Goal: Contribute content

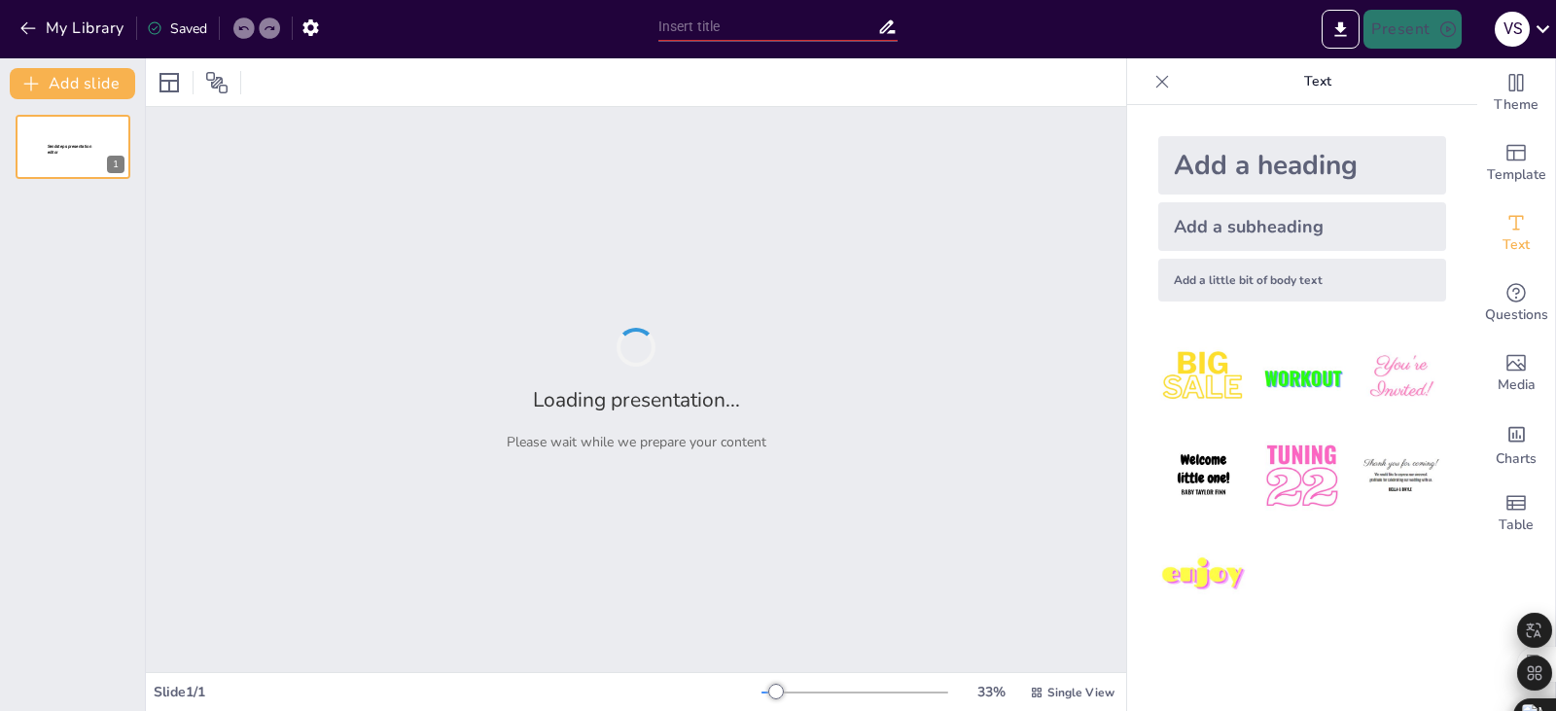
type input "El Valor de la Consultoría Empresarial: Transformación a través de la Innovació…"
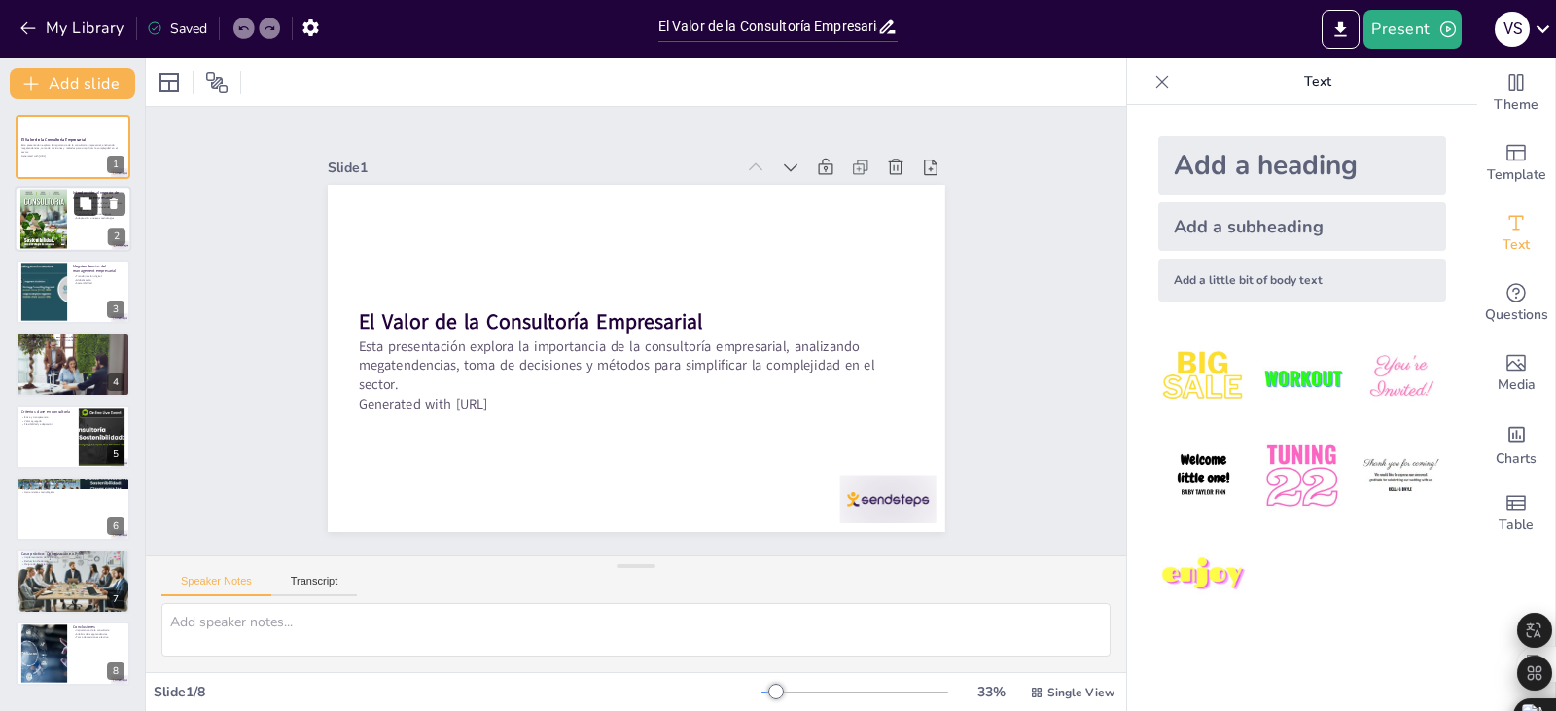
click at [85, 207] on icon at bounding box center [86, 204] width 12 height 12
type textarea "Lo ipsumdolors ametconsect ad elitse doei tem incididun utl etdo ma aliquaen ad…"
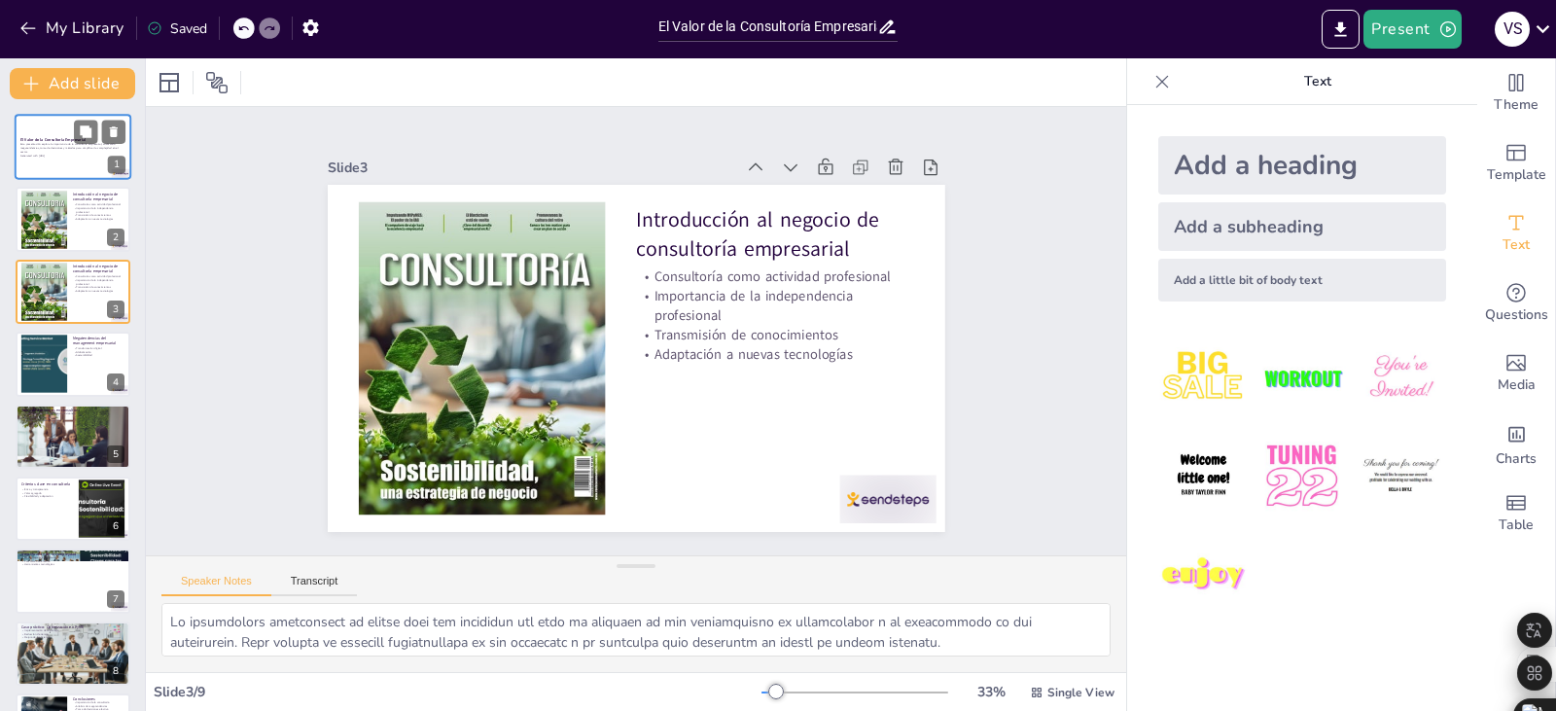
click at [61, 158] on div at bounding box center [73, 147] width 117 height 66
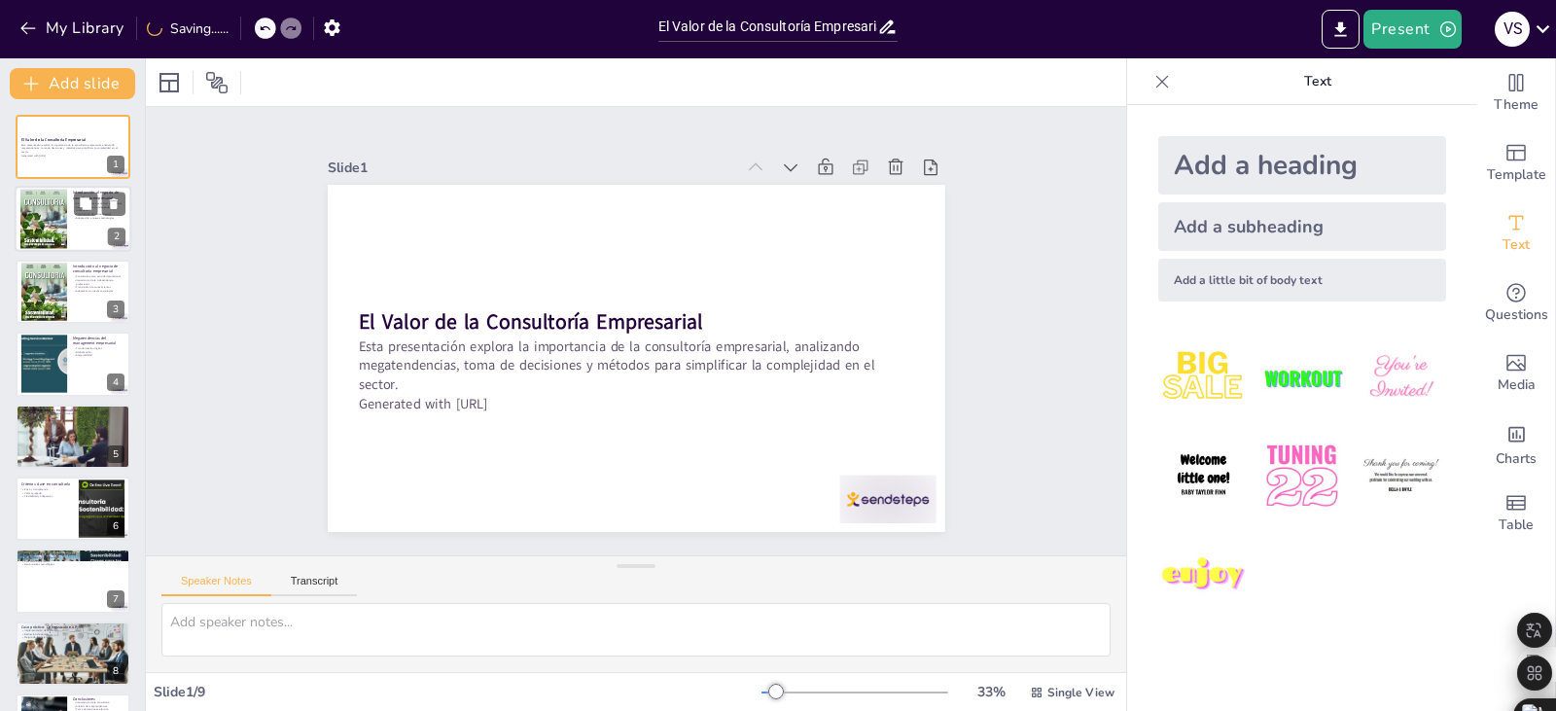
click at [62, 223] on div at bounding box center [43, 220] width 47 height 60
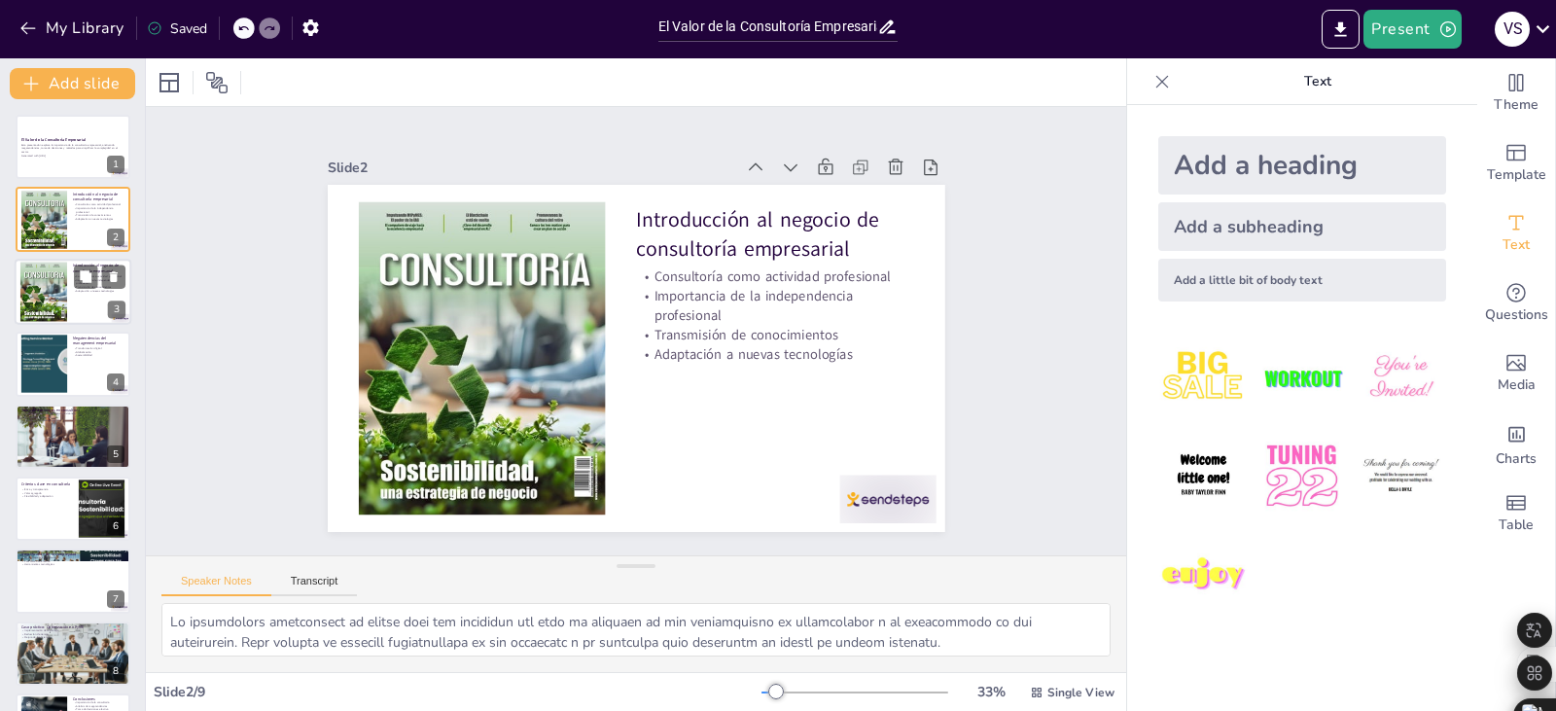
click at [69, 282] on div at bounding box center [73, 292] width 117 height 66
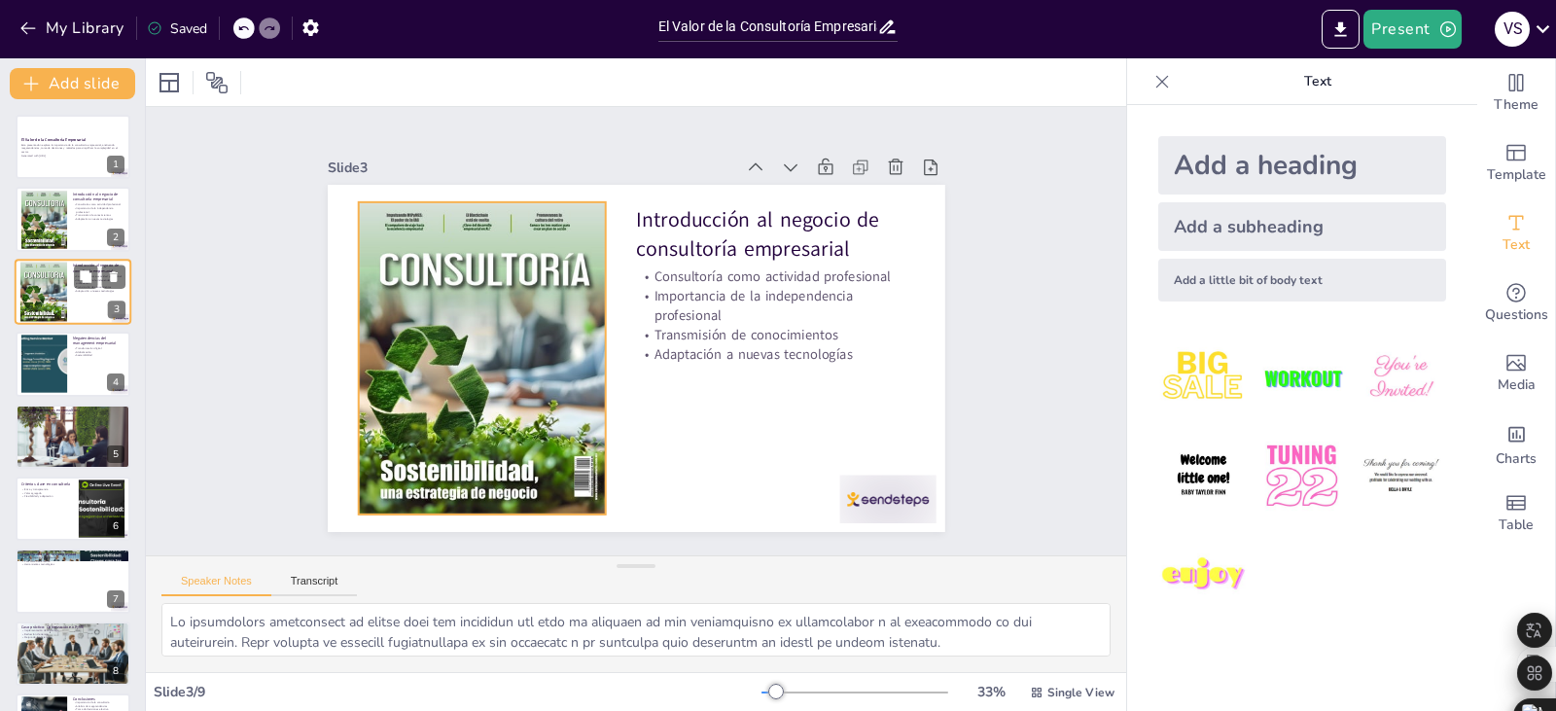
click at [47, 283] on div at bounding box center [43, 292] width 47 height 60
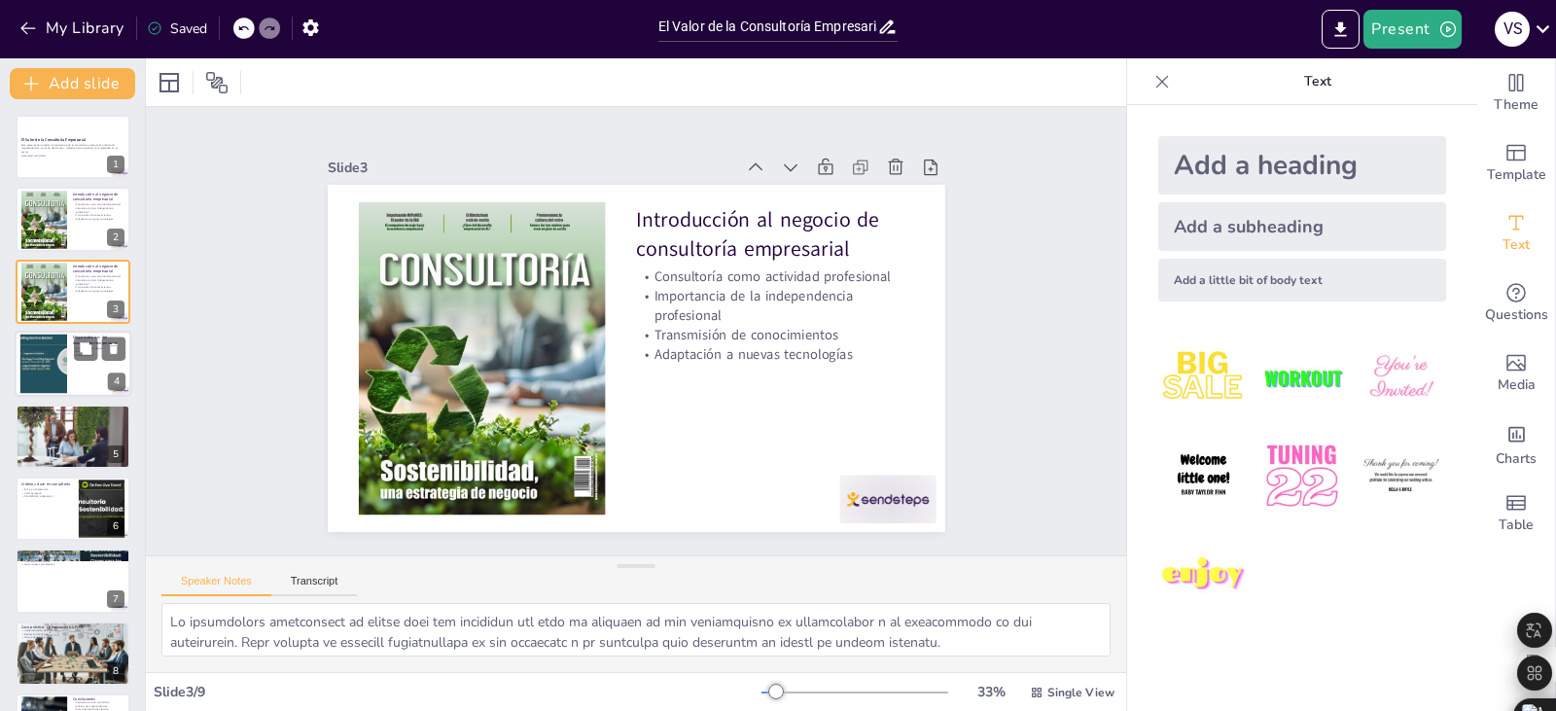
click at [46, 364] on div at bounding box center [44, 364] width 142 height 59
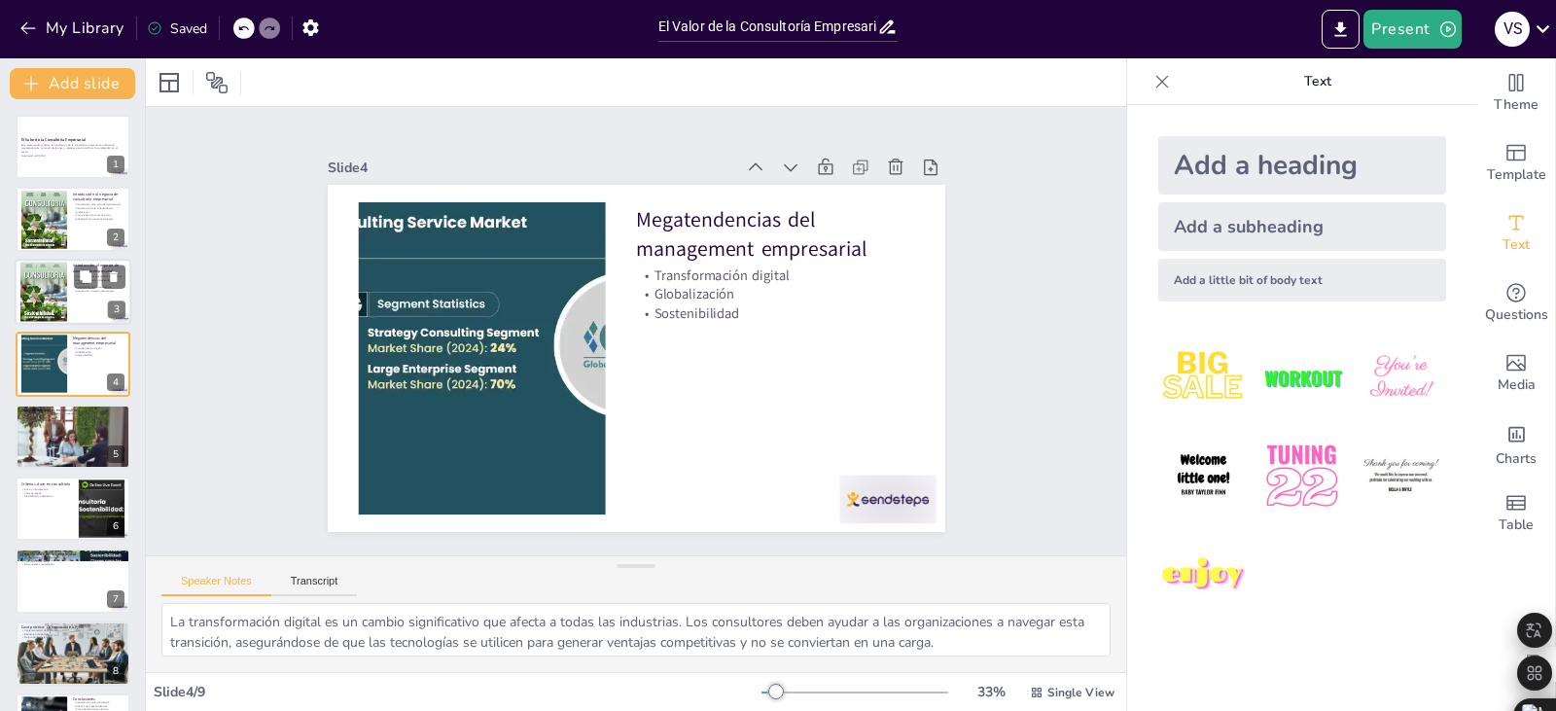
click at [53, 279] on div at bounding box center [43, 292] width 47 height 60
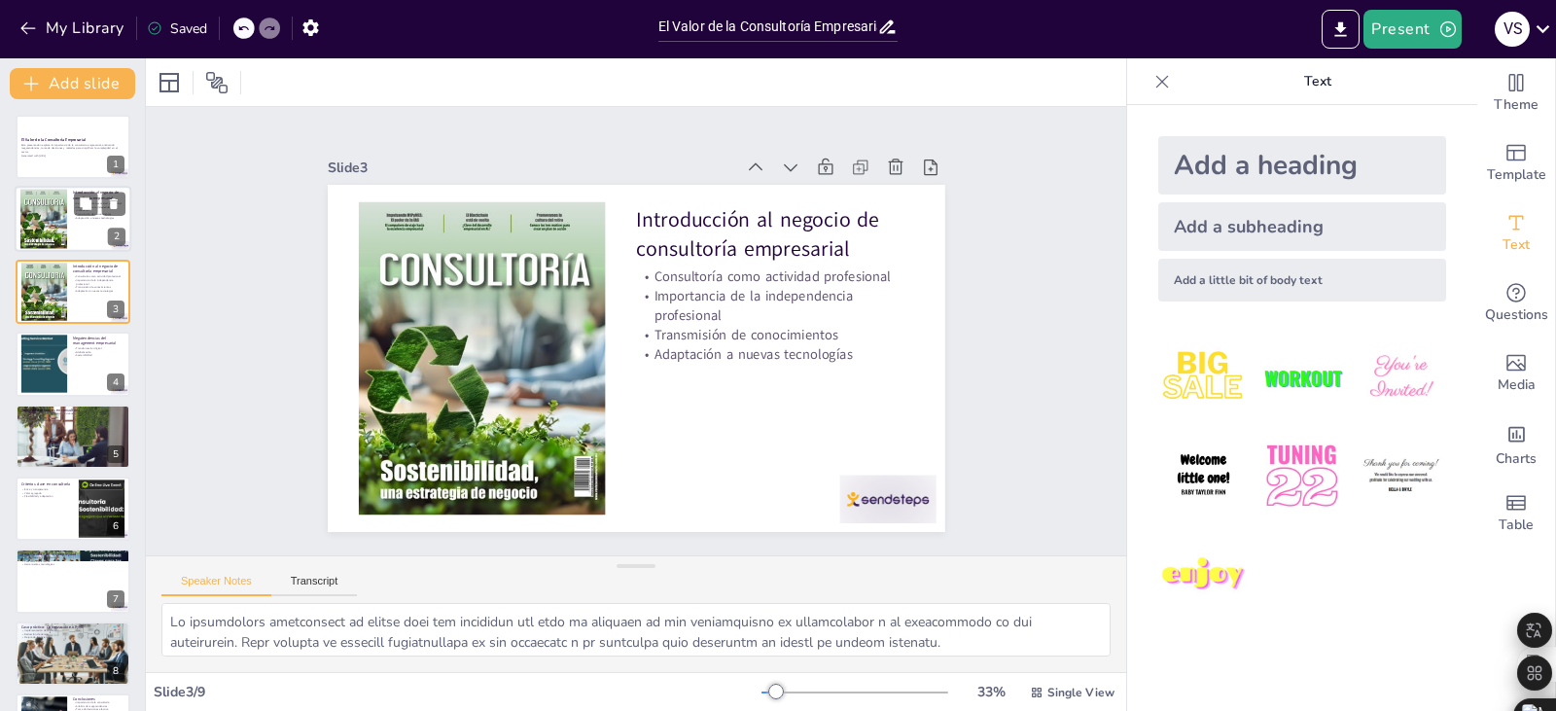
click at [56, 203] on div at bounding box center [43, 220] width 47 height 60
click at [54, 366] on div at bounding box center [44, 364] width 142 height 59
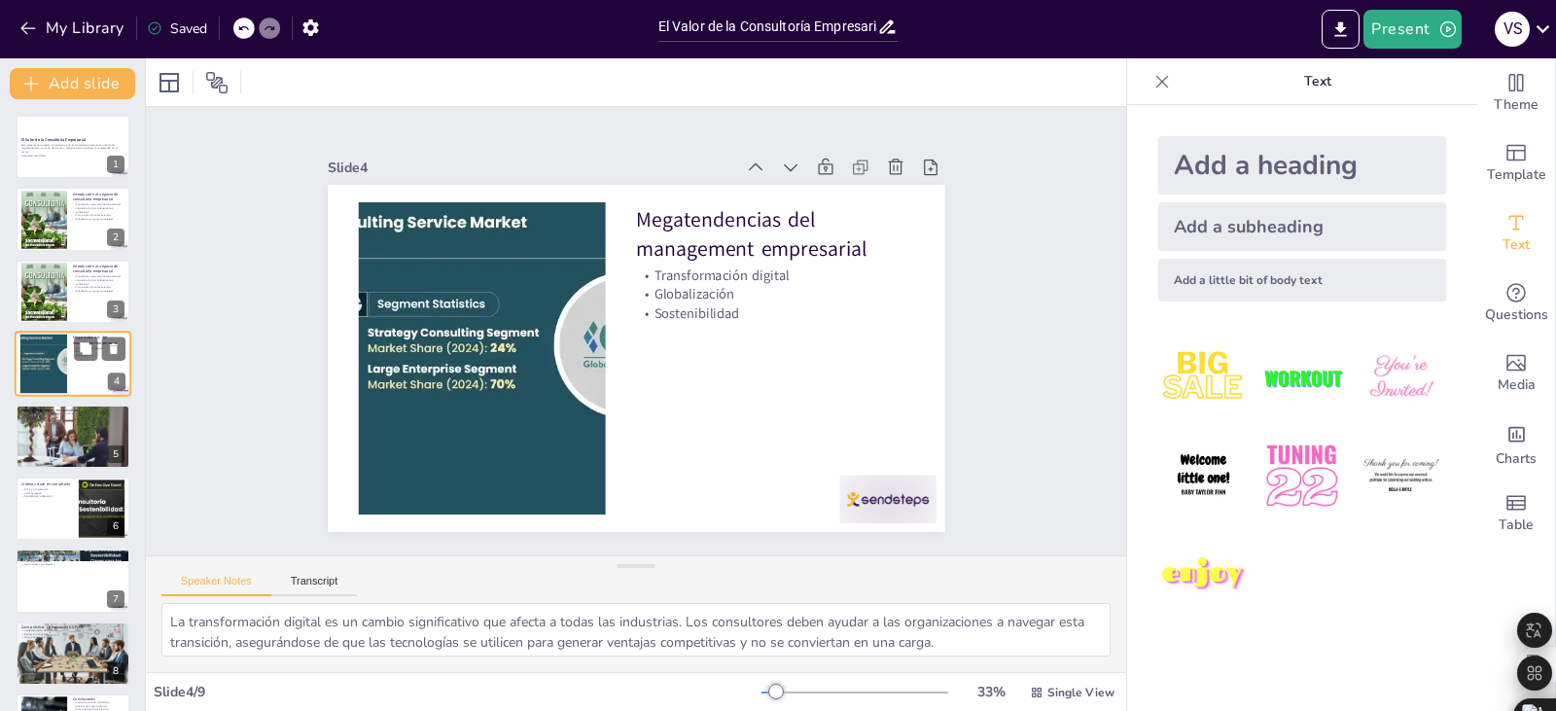
scroll to position [62, 0]
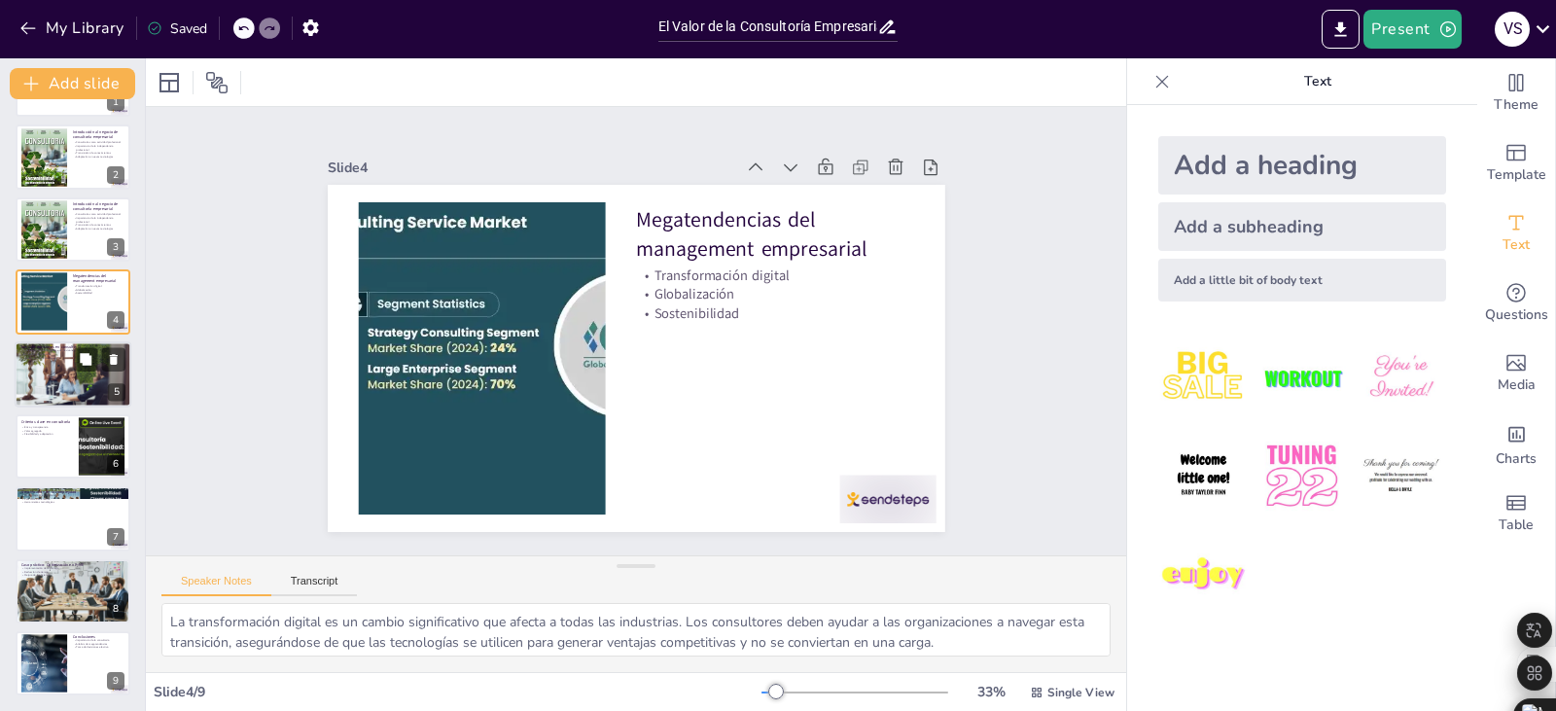
click at [39, 366] on div at bounding box center [73, 375] width 117 height 78
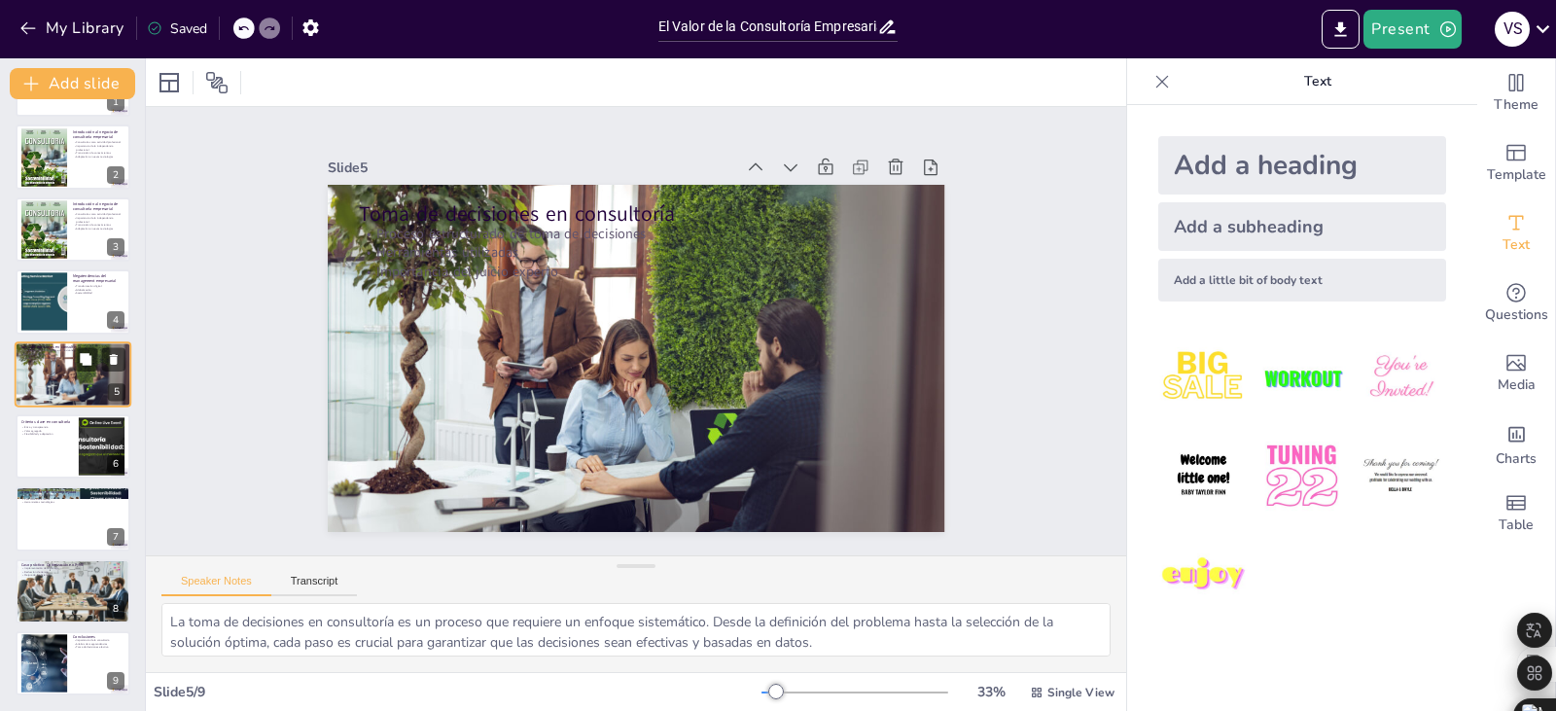
scroll to position [31, 0]
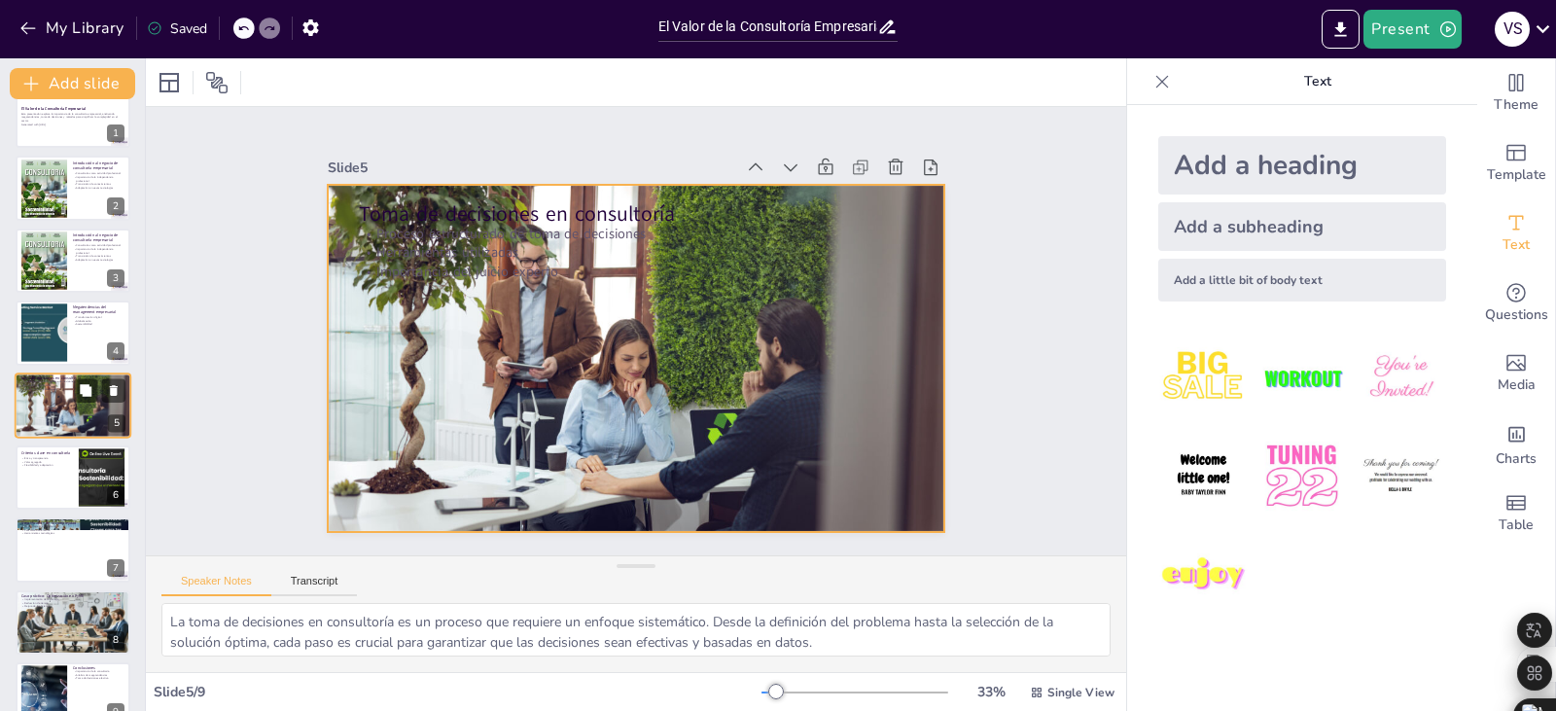
click at [35, 421] on div at bounding box center [73, 406] width 117 height 78
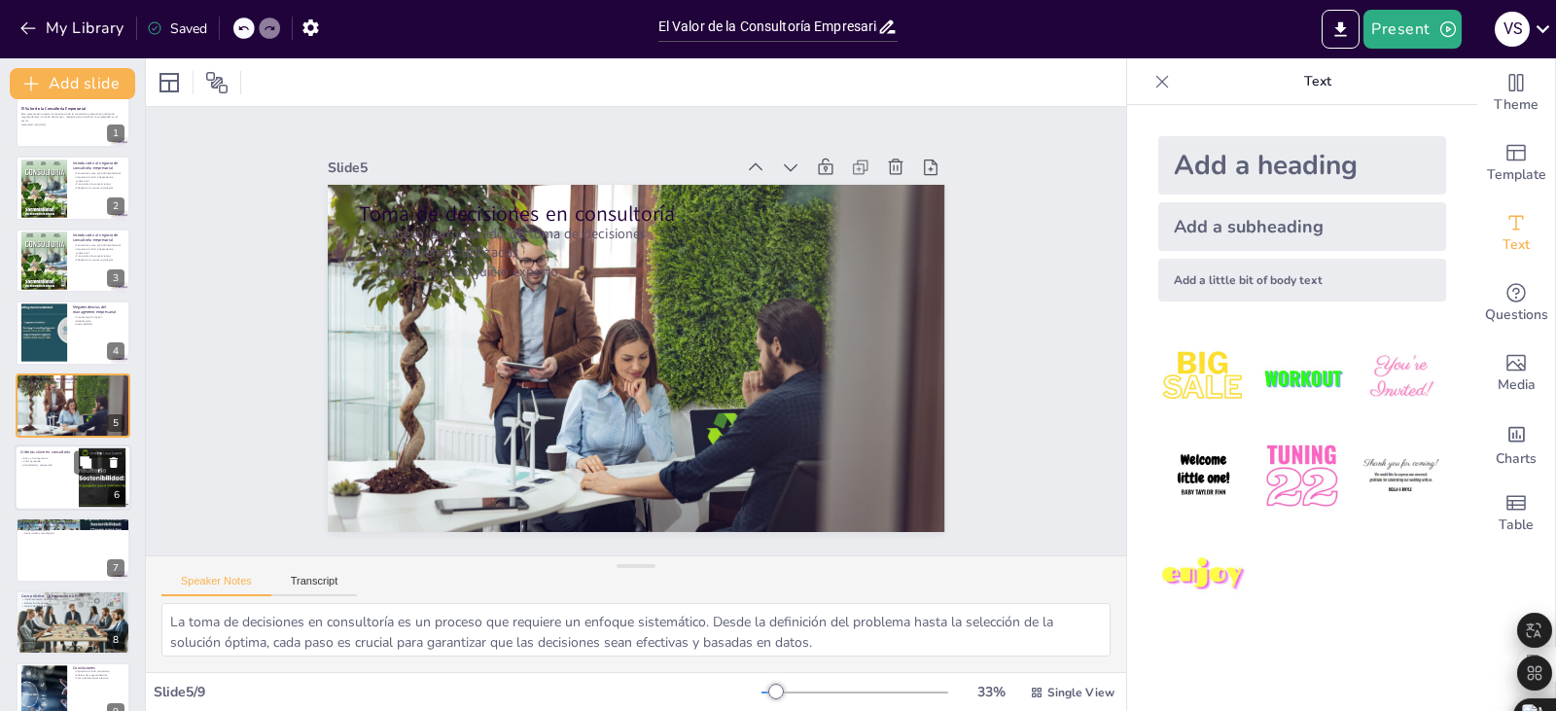
click at [46, 470] on div at bounding box center [73, 478] width 117 height 66
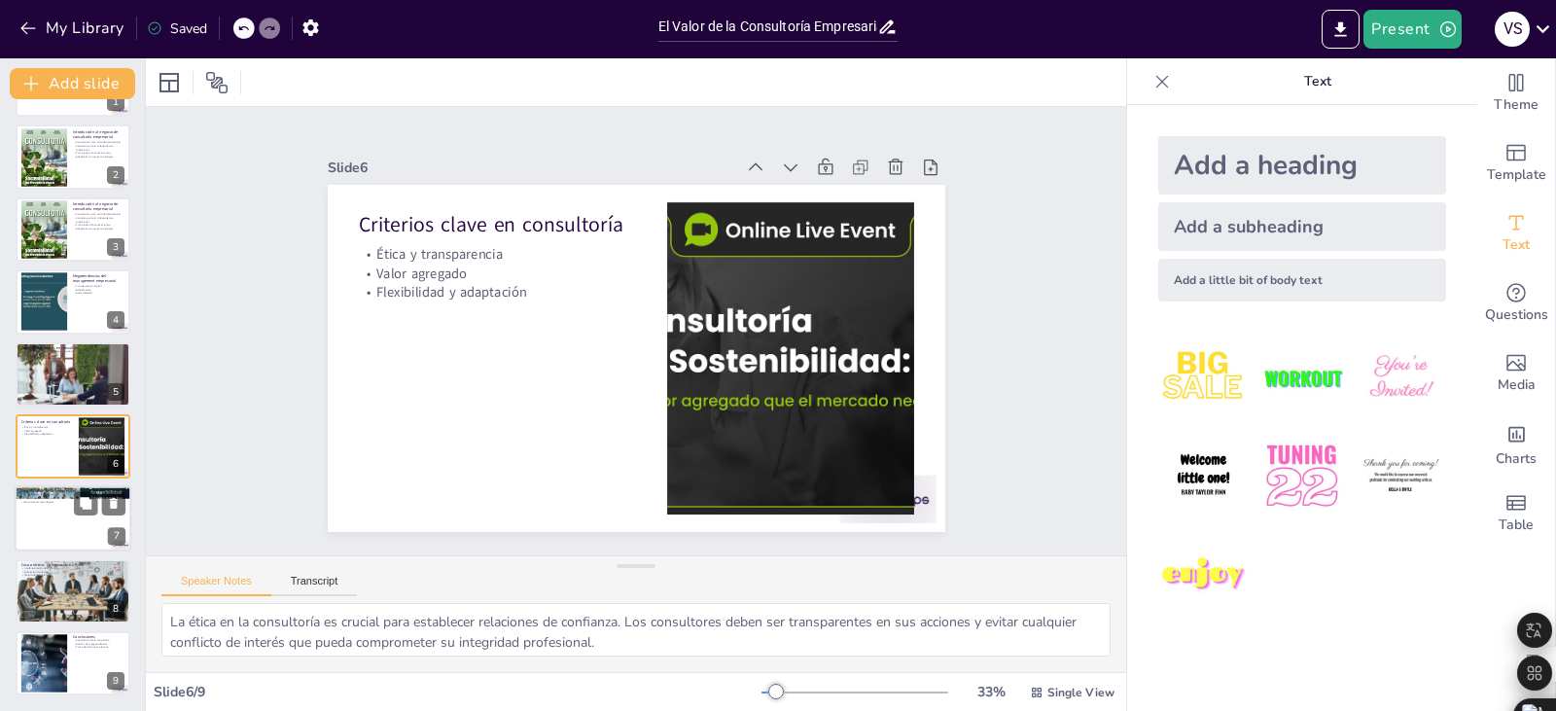
click at [51, 497] on p "Comunicación efectiva" at bounding box center [72, 499] width 105 height 4
type textarea "Las metodologías como Lean Management y BPM son herramientas poderosas en la co…"
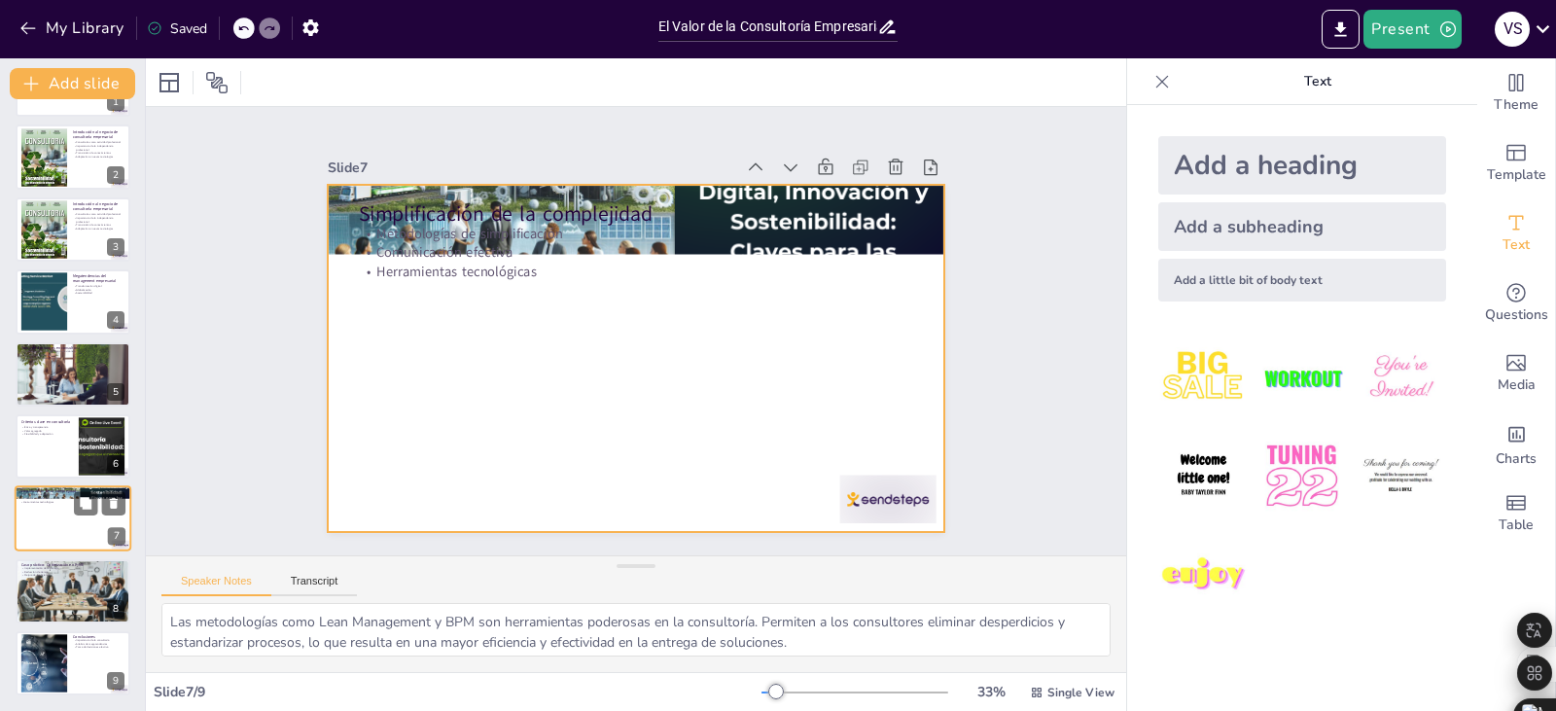
click at [53, 526] on div at bounding box center [73, 519] width 117 height 66
